Goal: Information Seeking & Learning: Compare options

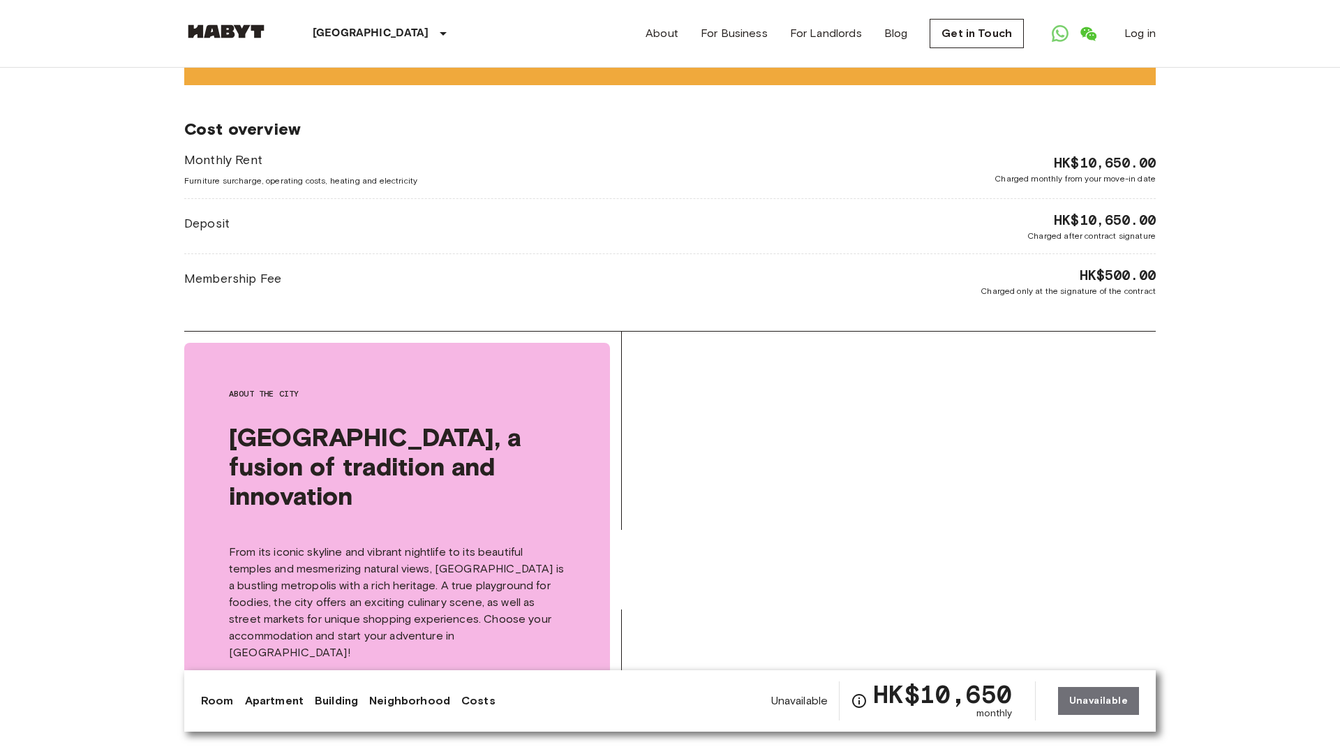
scroll to position [2695, 0]
